Goal: Navigation & Orientation: Find specific page/section

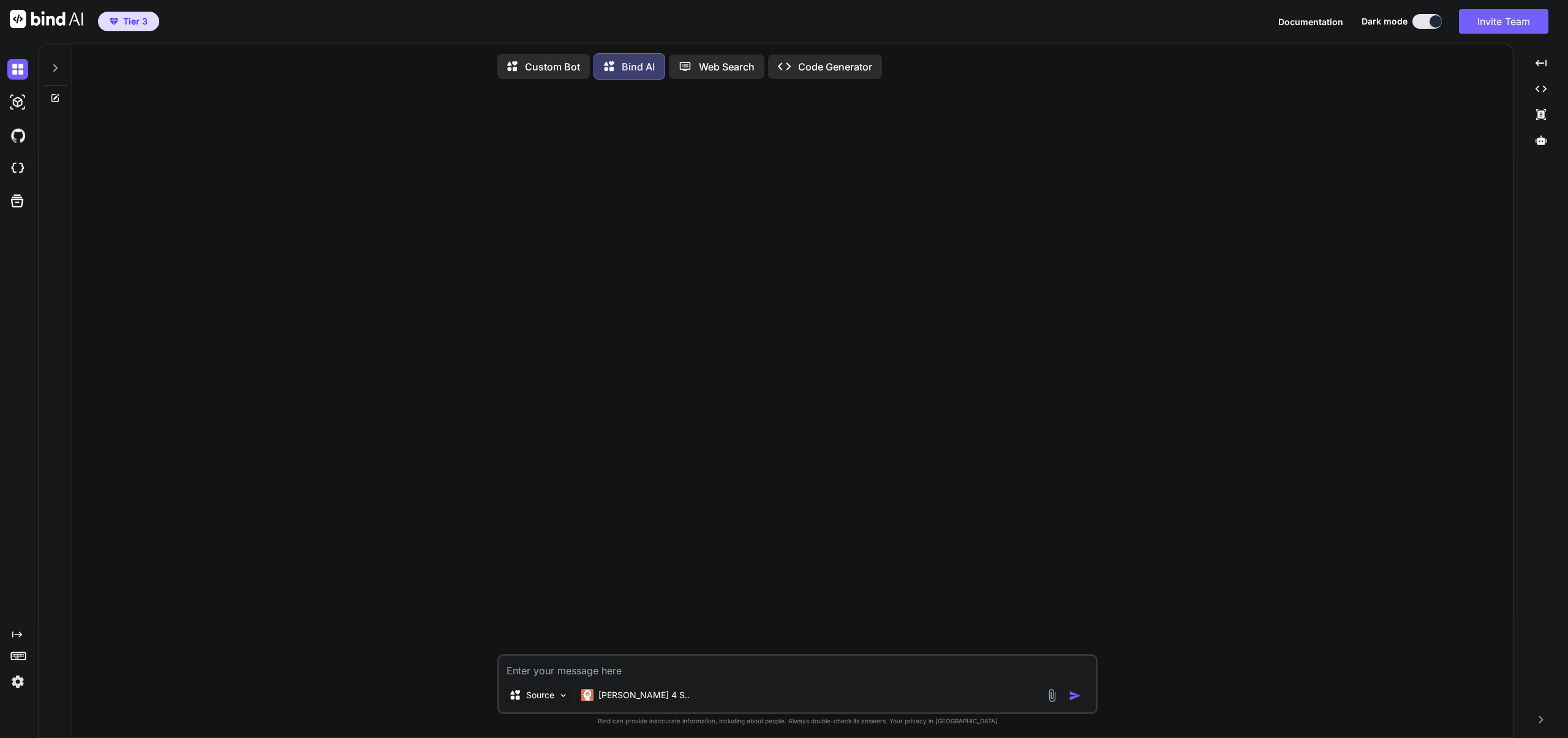
click at [54, 73] on icon at bounding box center [55, 68] width 9 height 9
type textarea "x"
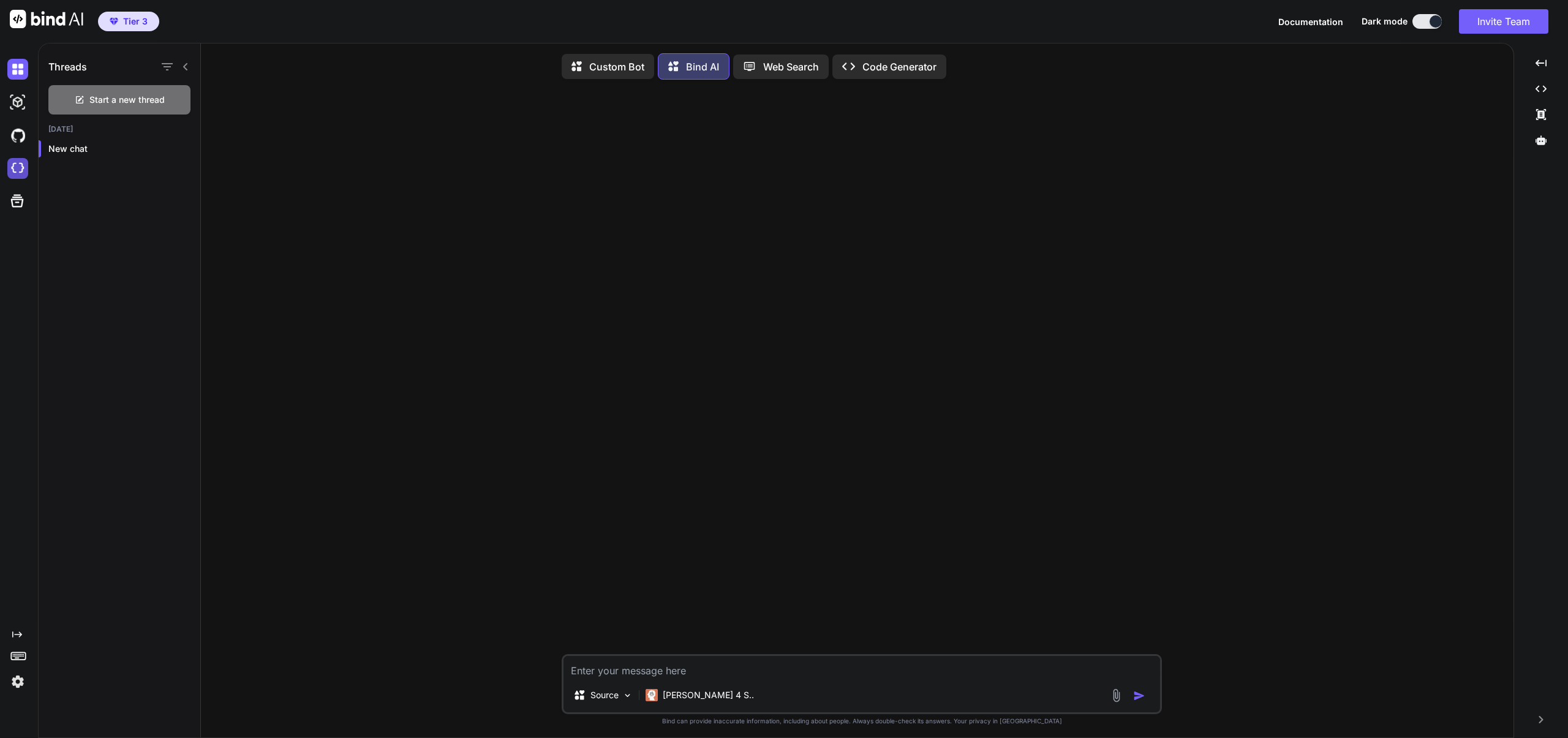
click at [21, 169] on img at bounding box center [18, 169] width 21 height 21
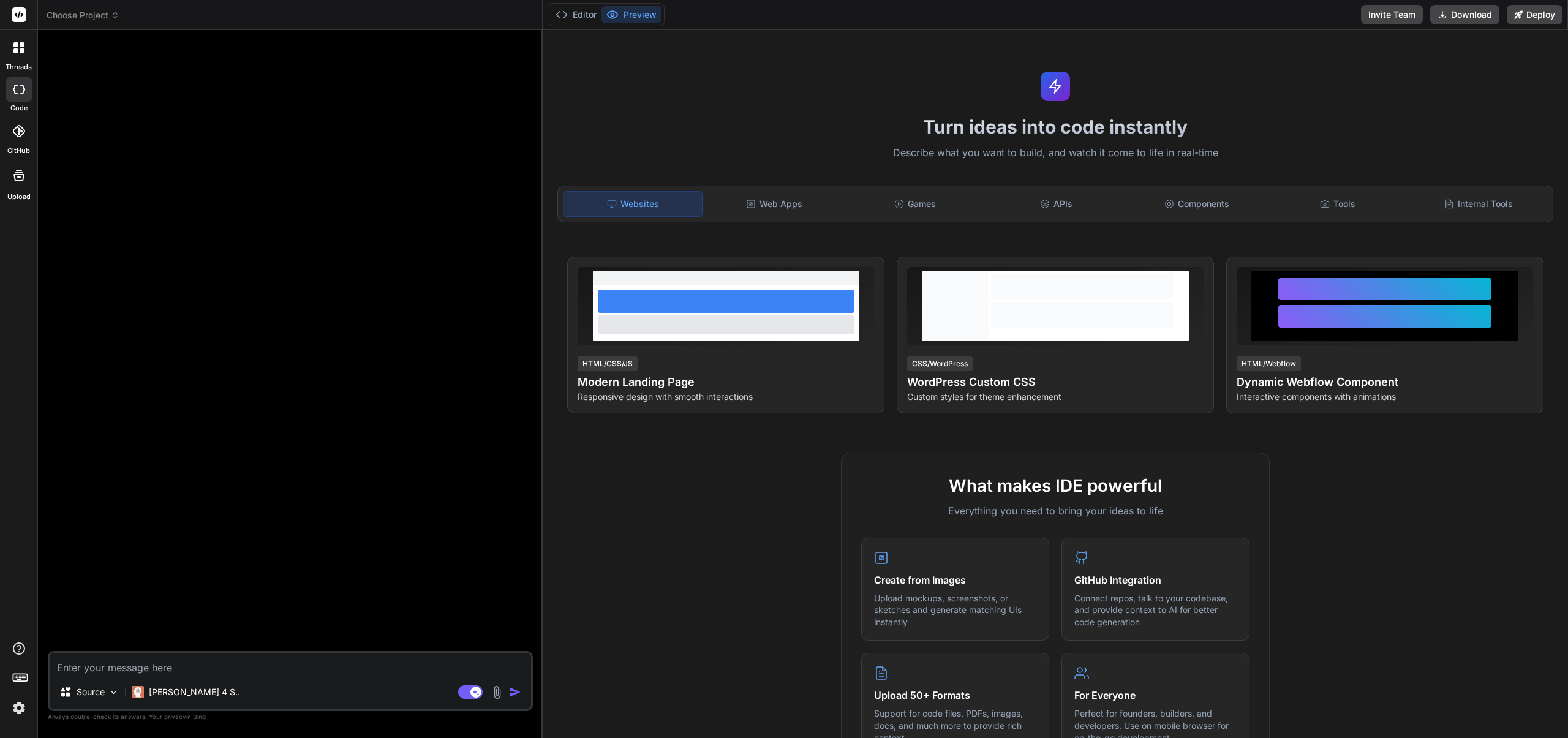
type textarea "x"
click at [1343, 202] on div "Tools" at bounding box center [1338, 204] width 139 height 25
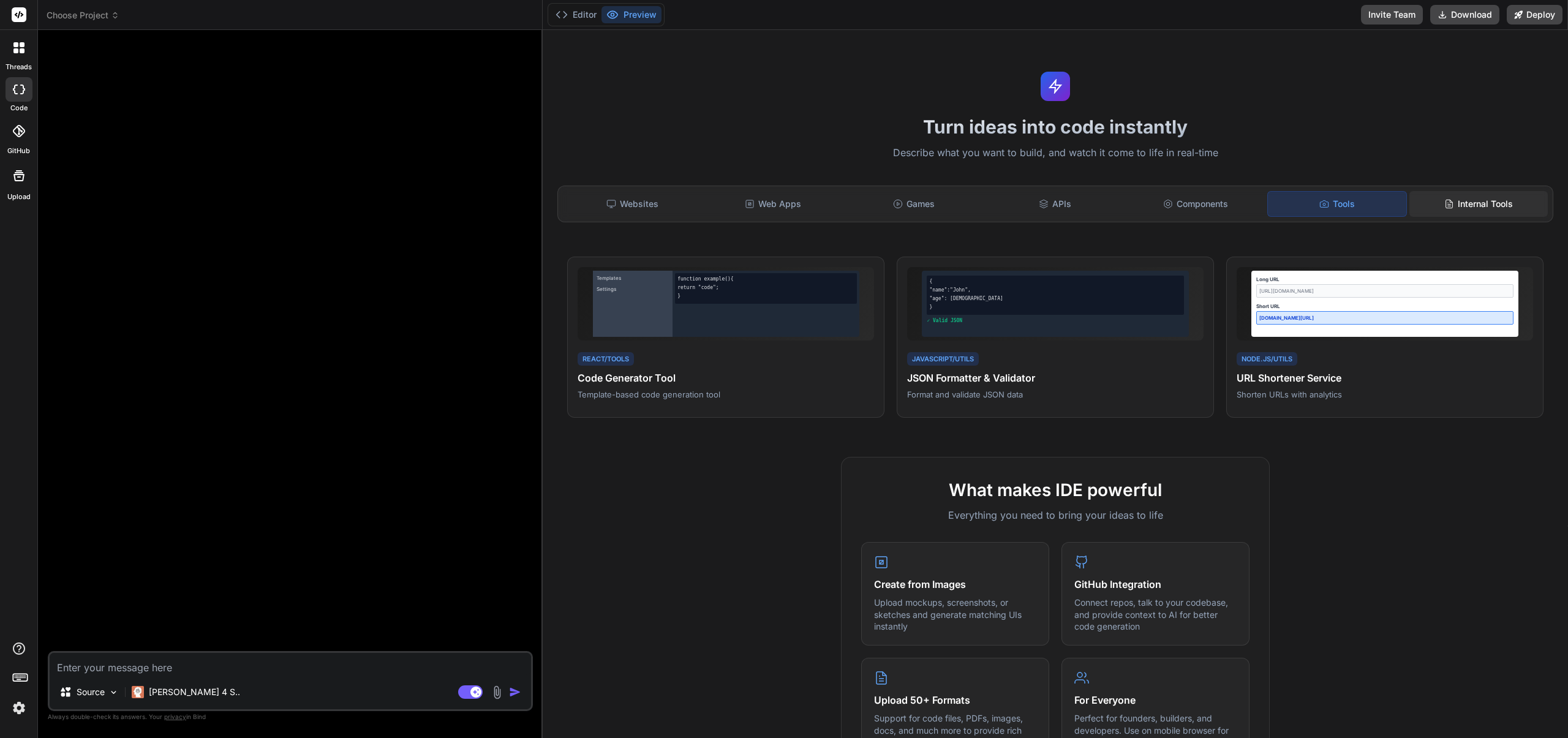
click at [1477, 204] on div "Internal Tools" at bounding box center [1478, 204] width 139 height 25
